Goal: Navigation & Orientation: Find specific page/section

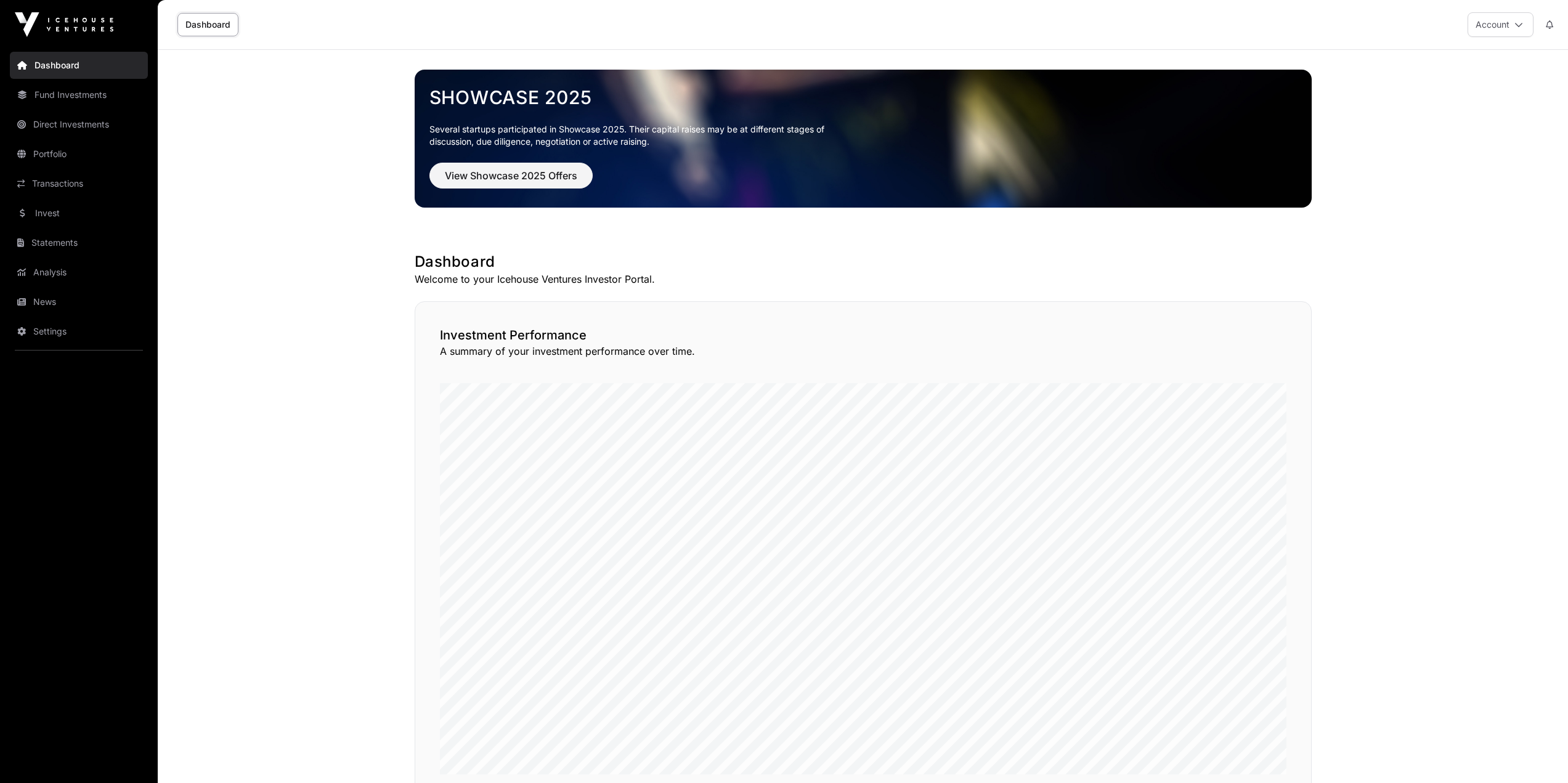
click at [58, 303] on link "News" at bounding box center [78, 303] width 138 height 28
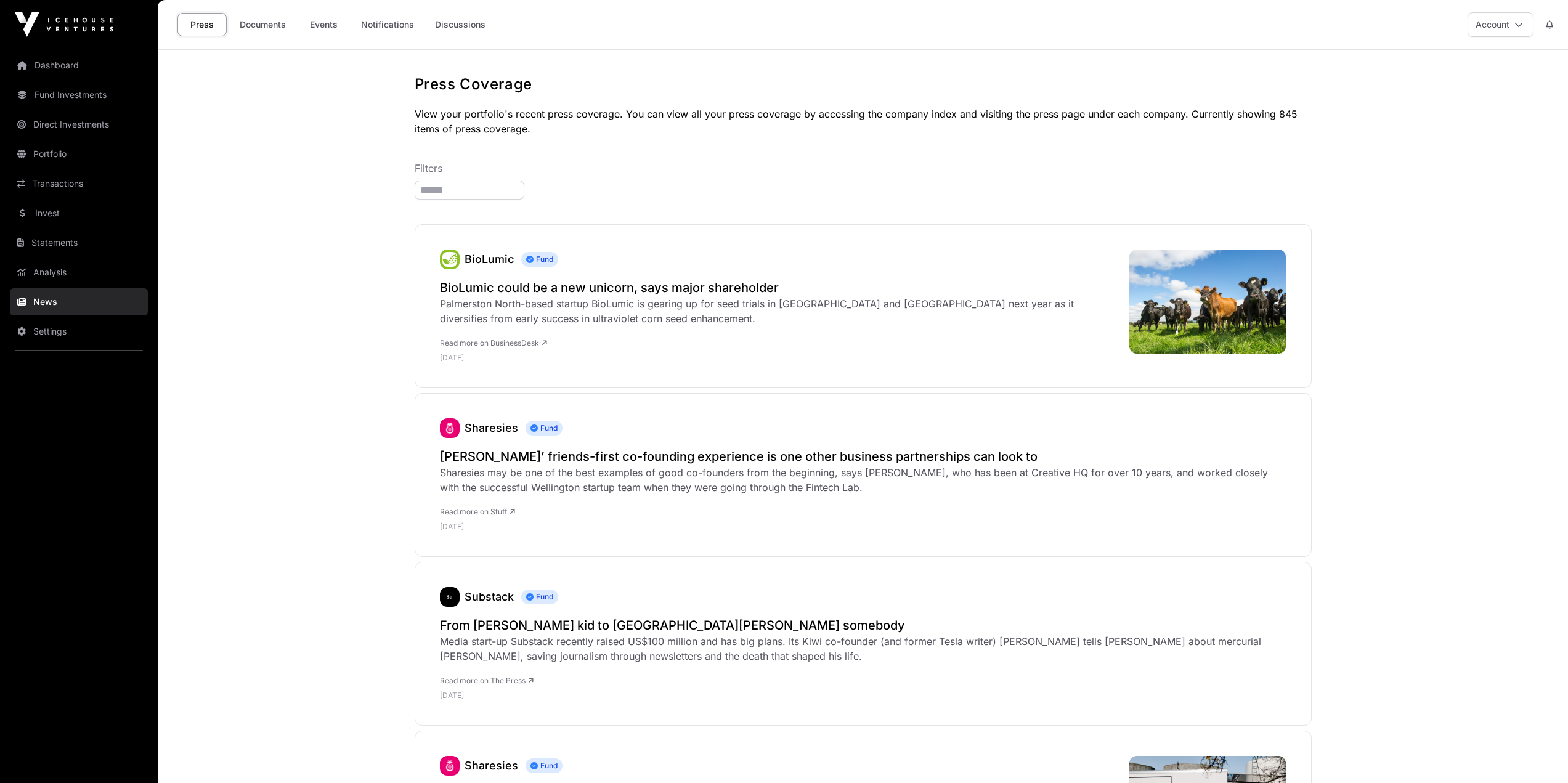
click at [56, 330] on link "Settings" at bounding box center [78, 332] width 138 height 28
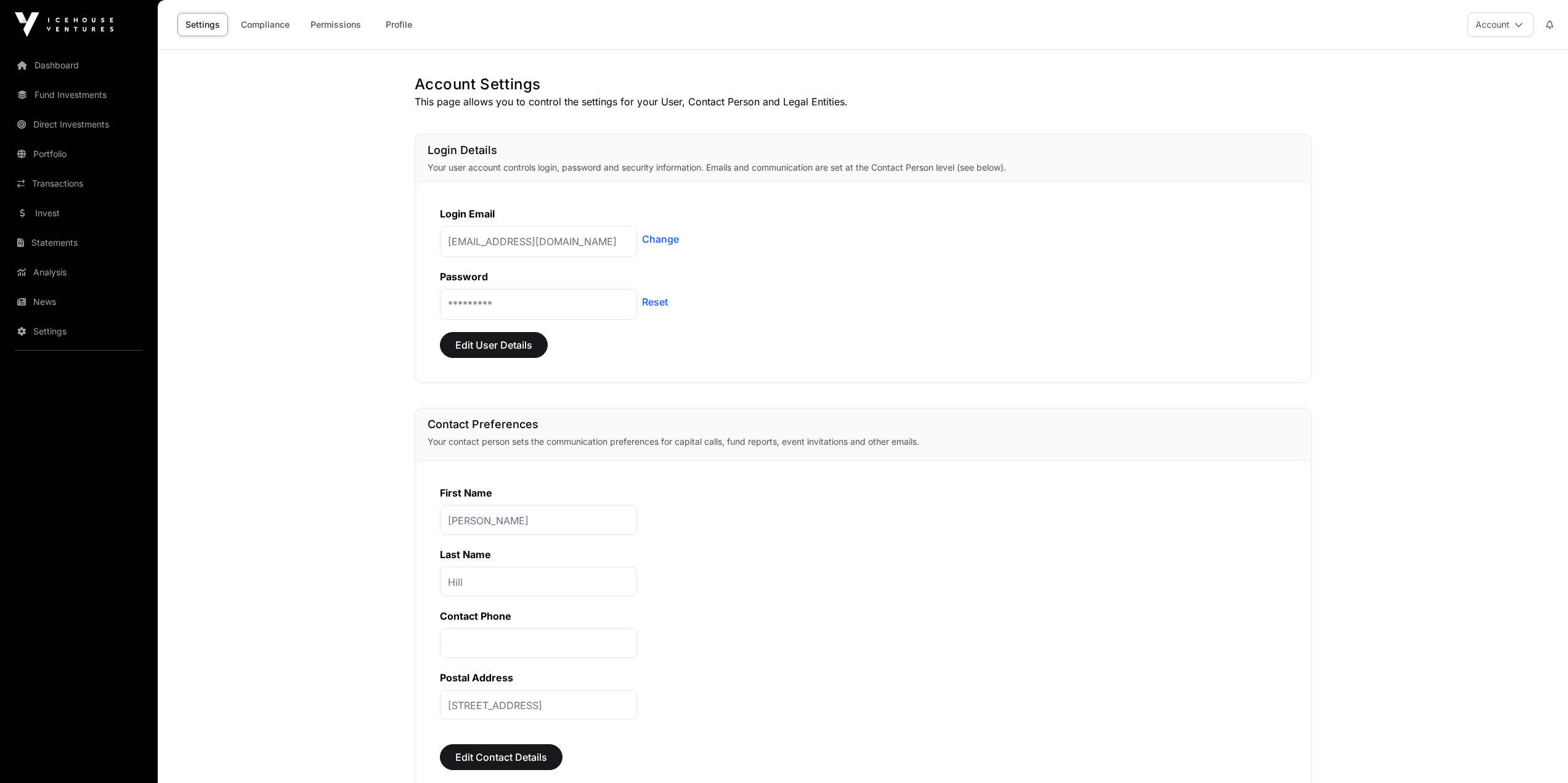
click at [73, 266] on link "Analysis" at bounding box center [78, 272] width 138 height 28
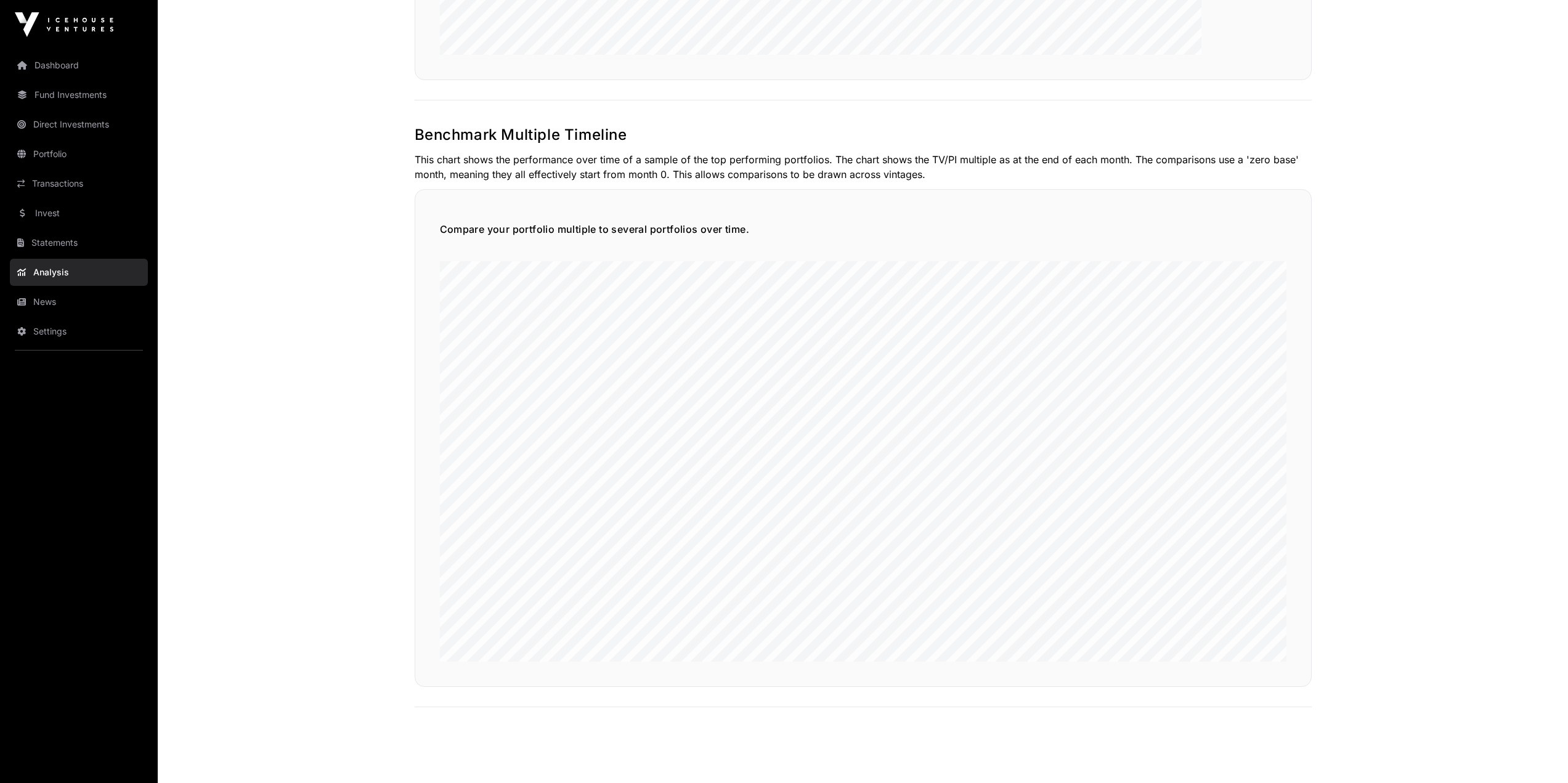
scroll to position [2883, 0]
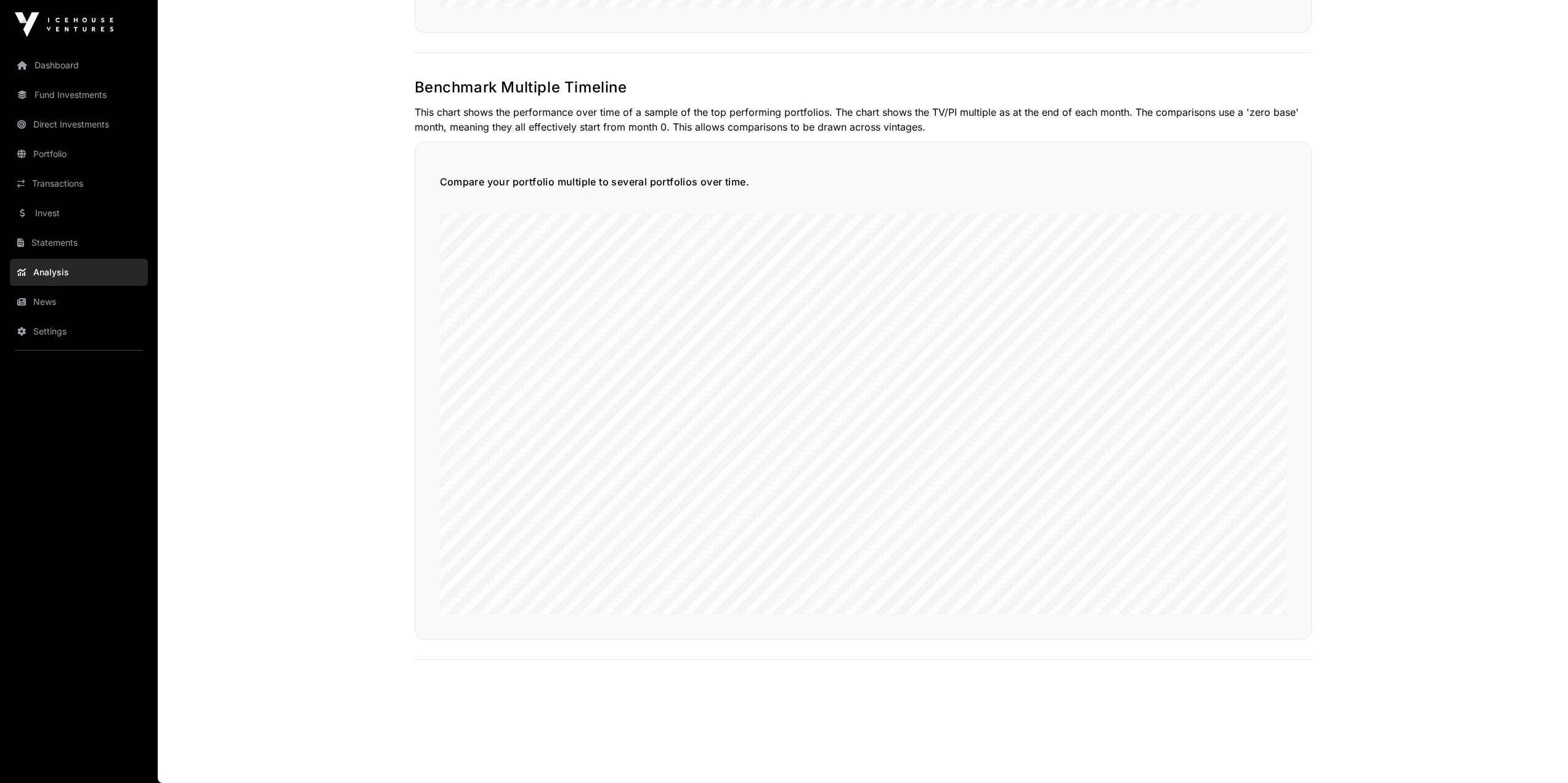
click at [68, 215] on link "Invest" at bounding box center [78, 213] width 138 height 28
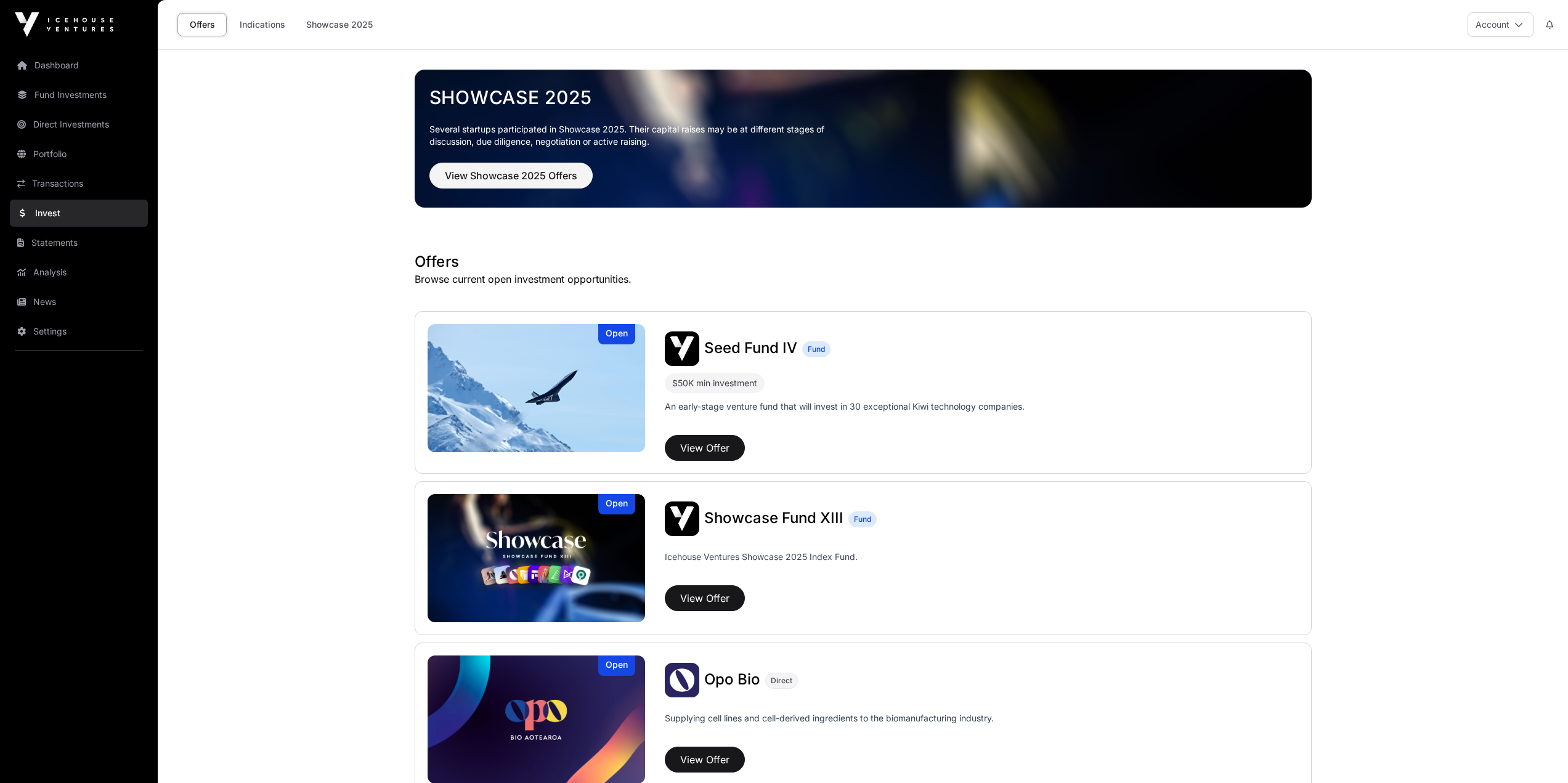
click at [265, 19] on link "Indications" at bounding box center [263, 24] width 62 height 23
click at [263, 26] on link "Indications" at bounding box center [263, 24] width 62 height 23
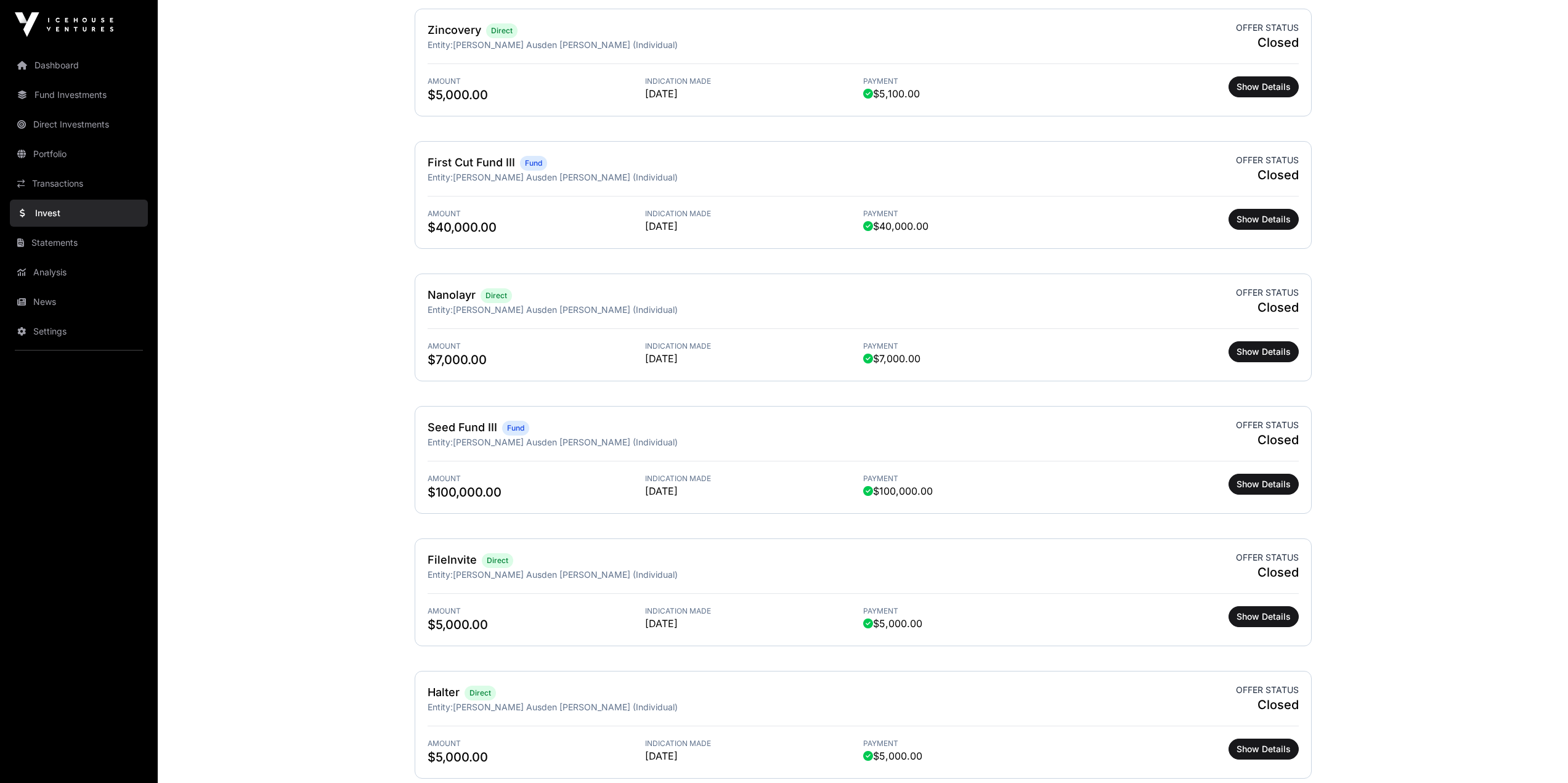
scroll to position [3445, 0]
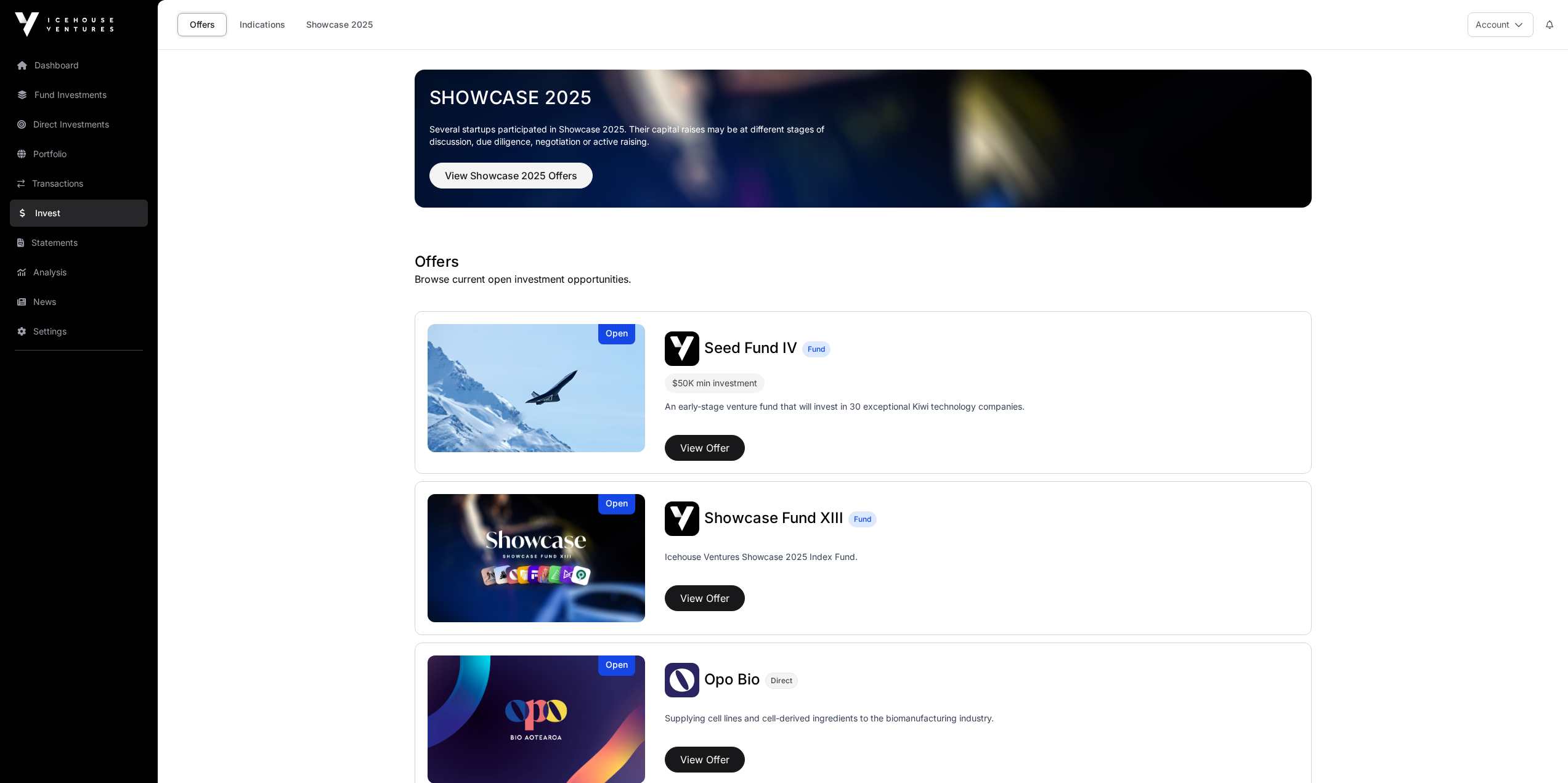
click at [43, 53] on link "Dashboard" at bounding box center [78, 65] width 138 height 28
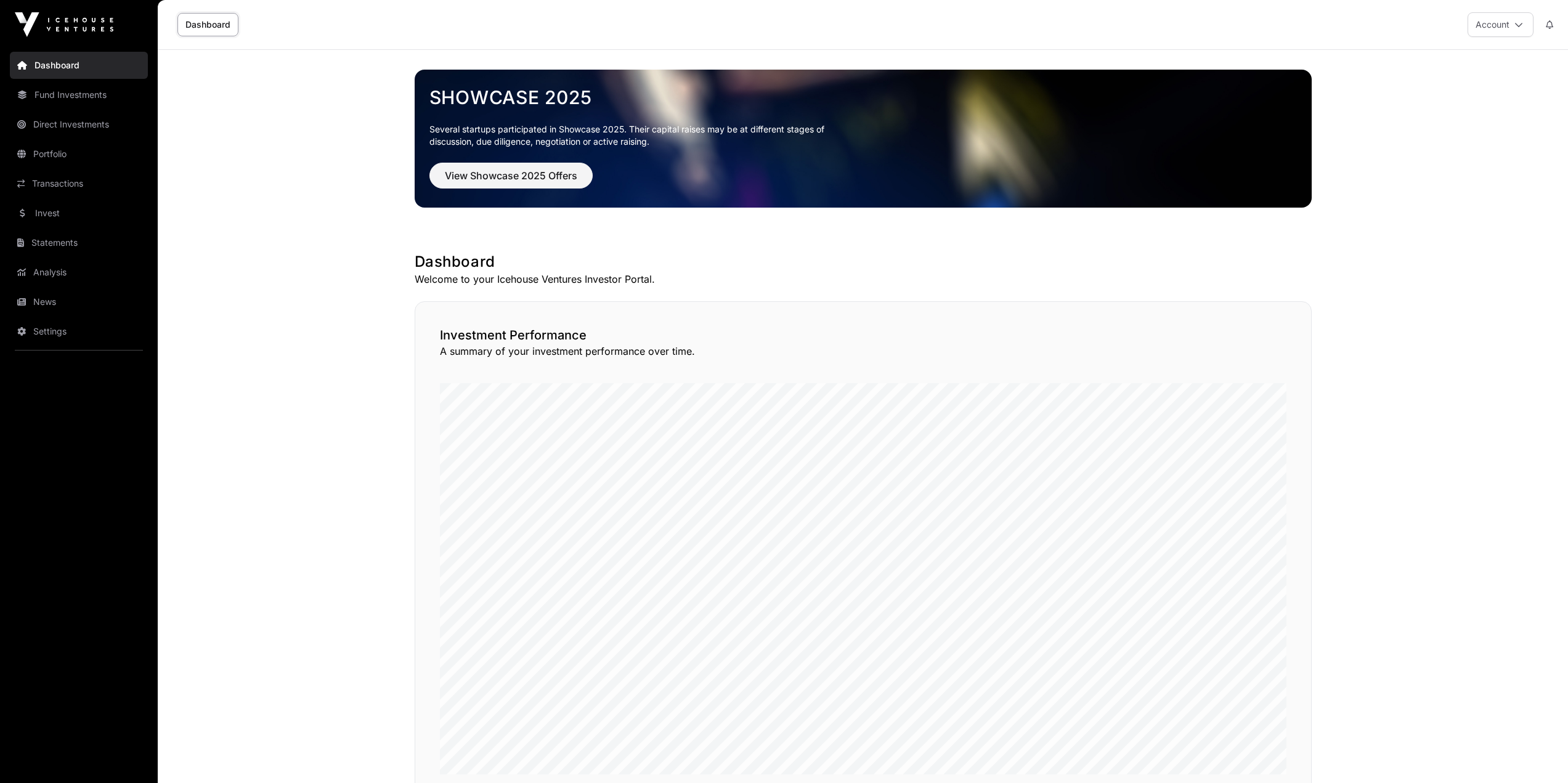
click at [79, 297] on link "News" at bounding box center [78, 303] width 138 height 28
